Goal: Information Seeking & Learning: Learn about a topic

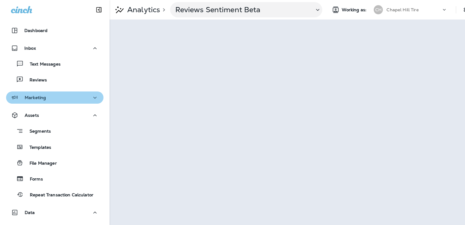
click at [67, 93] on button "Marketing" at bounding box center [54, 97] width 97 height 12
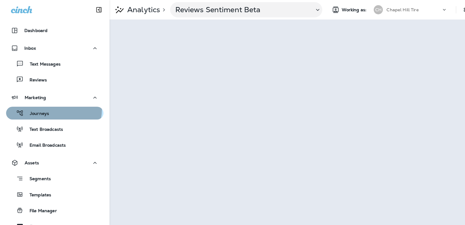
click at [46, 108] on div "Journeys" at bounding box center [29, 112] width 40 height 9
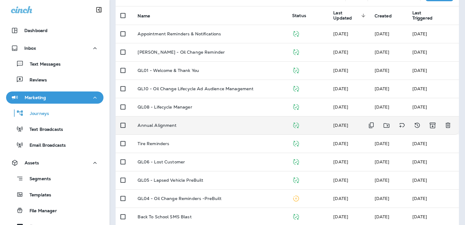
scroll to position [55, 0]
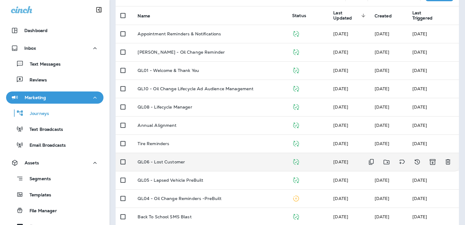
click at [168, 161] on p "QL06 - Lost Customer" at bounding box center [161, 161] width 47 height 5
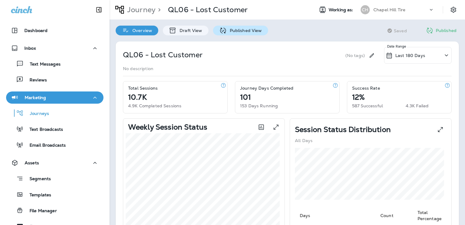
click at [243, 33] on p "Published View" at bounding box center [244, 30] width 35 height 5
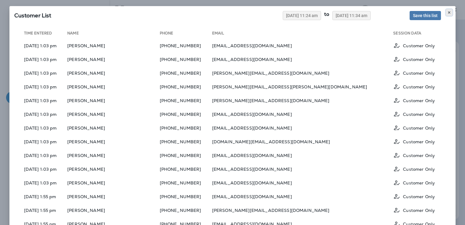
click at [447, 12] on icon at bounding box center [449, 13] width 4 height 4
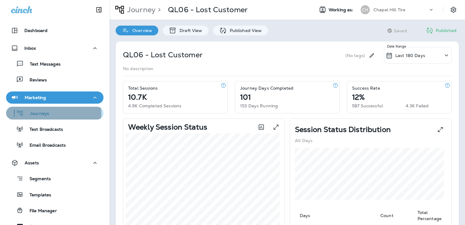
click at [48, 114] on p "Journeys" at bounding box center [36, 114] width 25 height 6
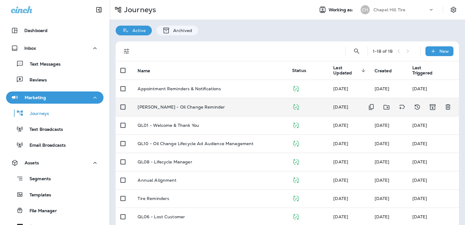
click at [184, 105] on p "[PERSON_NAME] - Oil Change Reminder" at bounding box center [181, 106] width 87 height 5
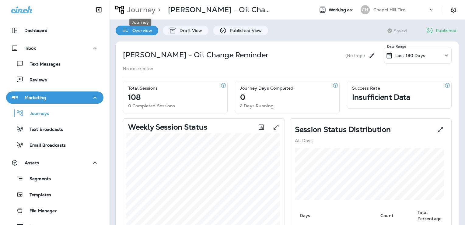
click at [141, 7] on p "Journey" at bounding box center [140, 9] width 31 height 9
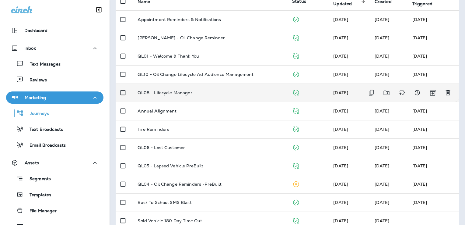
scroll to position [71, 0]
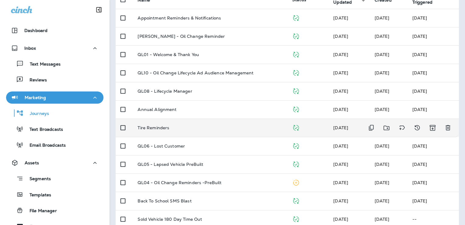
click at [160, 127] on p "Tire Reminders" at bounding box center [154, 127] width 32 height 5
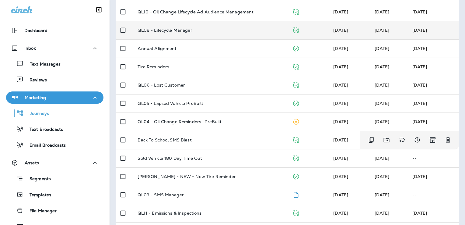
scroll to position [132, 0]
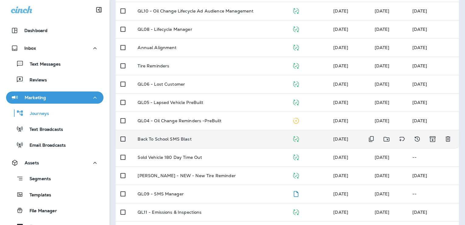
click at [177, 138] on p "Back To School SMS Blast" at bounding box center [165, 138] width 54 height 5
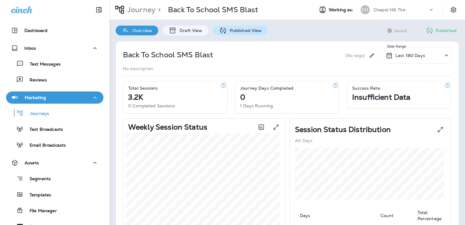
click at [229, 32] on p "Published View" at bounding box center [244, 30] width 35 height 5
click at [141, 7] on p "Journey" at bounding box center [140, 9] width 31 height 9
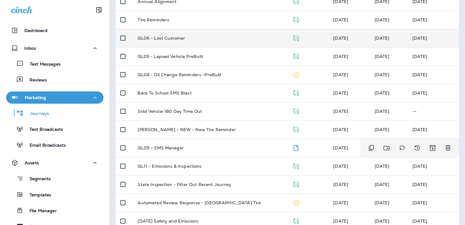
scroll to position [190, 0]
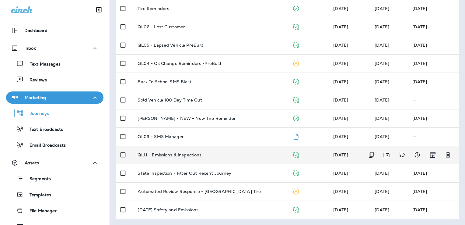
click at [188, 153] on p "QL11 - Emissions & Inspections" at bounding box center [170, 154] width 64 height 5
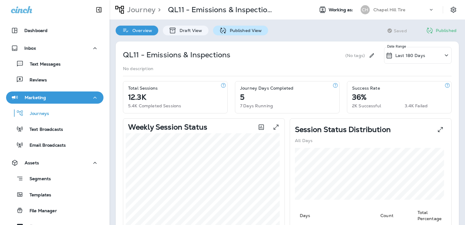
click at [234, 27] on div "Published View" at bounding box center [240, 31] width 55 height 10
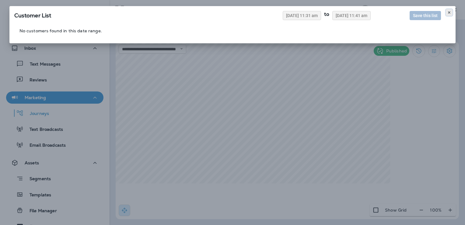
click at [450, 11] on icon at bounding box center [449, 13] width 4 height 4
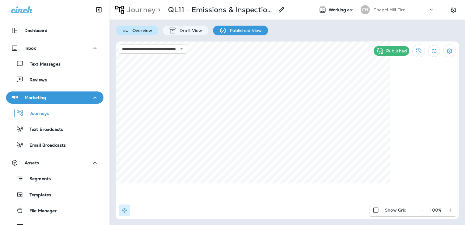
click at [126, 32] on icon at bounding box center [126, 30] width 8 height 7
